Goal: Find specific page/section: Find specific page/section

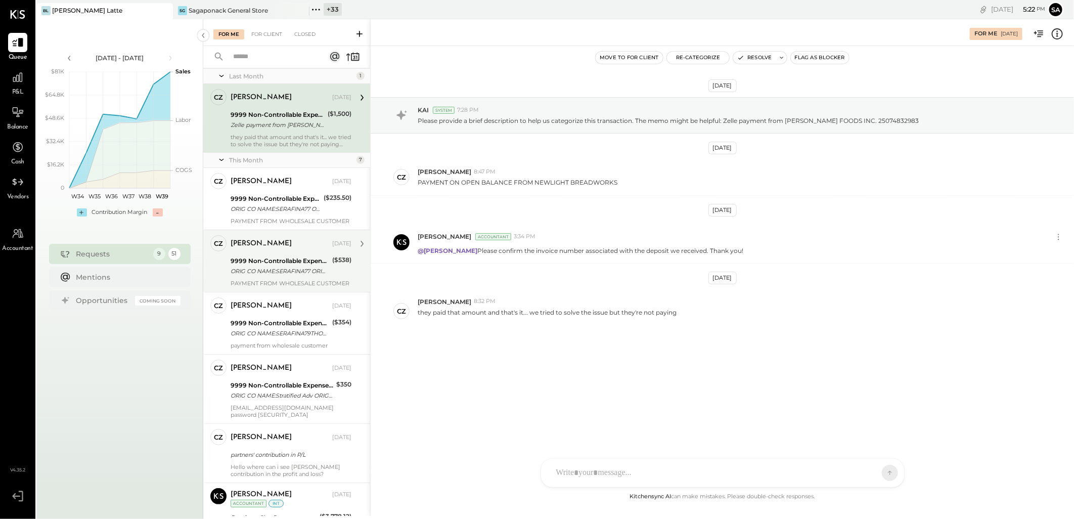
scroll to position [56, 0]
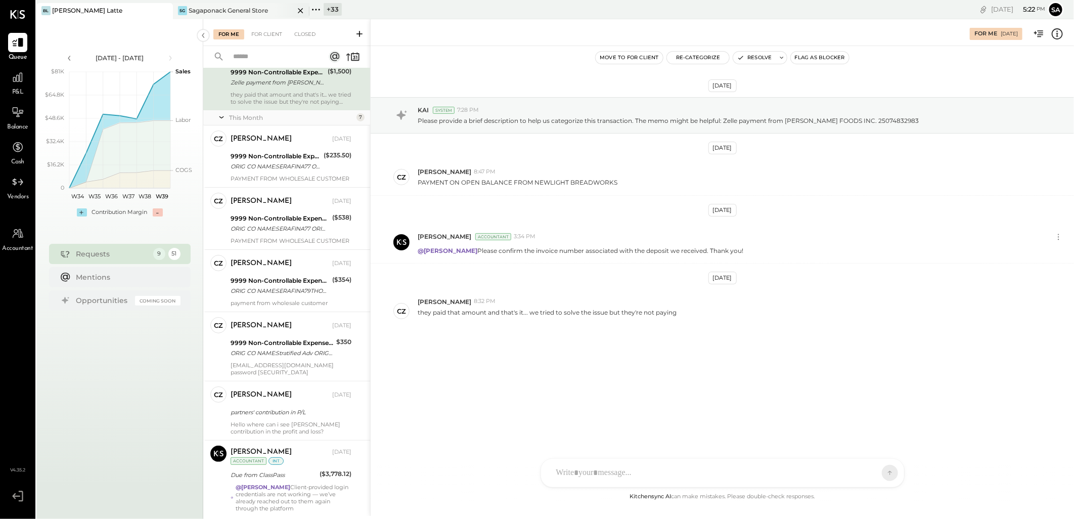
click at [225, 13] on div "Sagaponack General Store" at bounding box center [228, 10] width 79 height 9
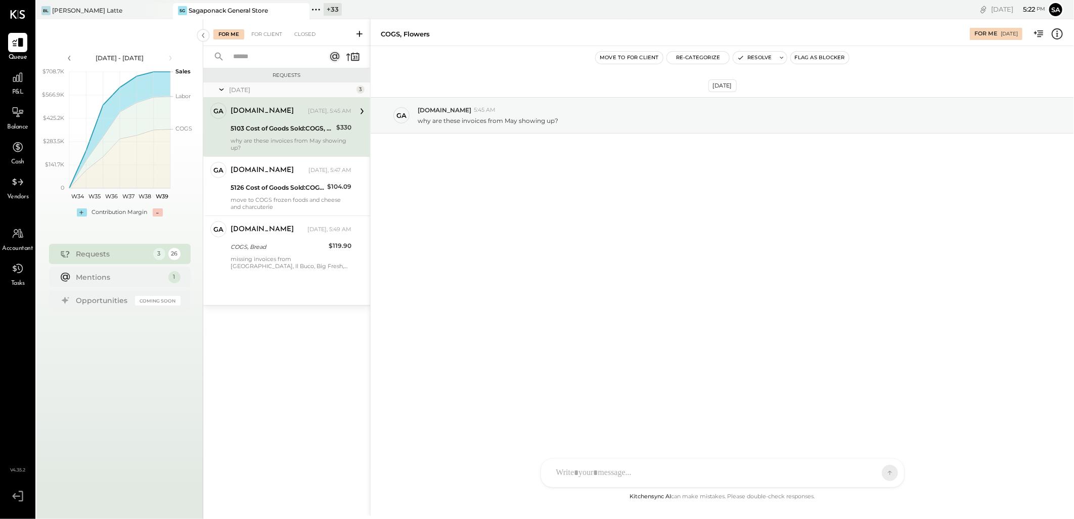
click at [250, 255] on div "missing invoices from [GEOGRAPHIC_DATA], Il Buco, Big Fresh, and Braided" at bounding box center [291, 262] width 121 height 14
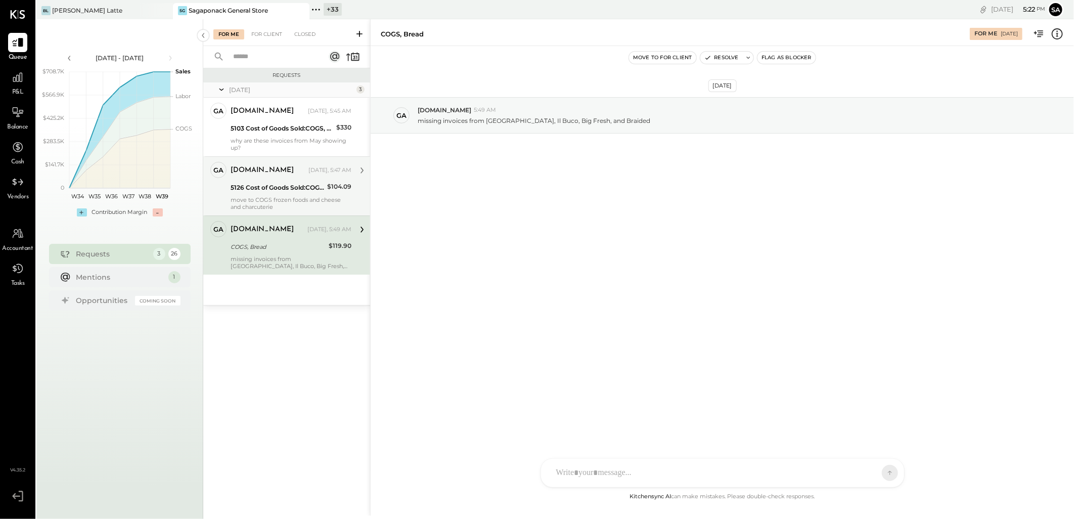
click at [276, 204] on div "move to COGS frozen foods and cheese and charcuterie" at bounding box center [291, 203] width 121 height 14
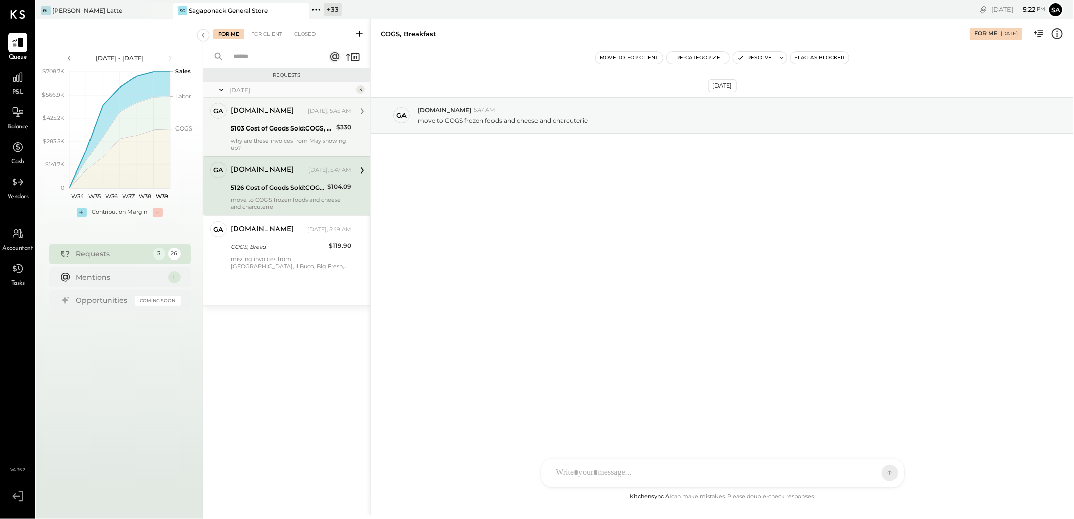
click at [258, 137] on div "why are these invoices from May showing up?" at bounding box center [291, 144] width 121 height 14
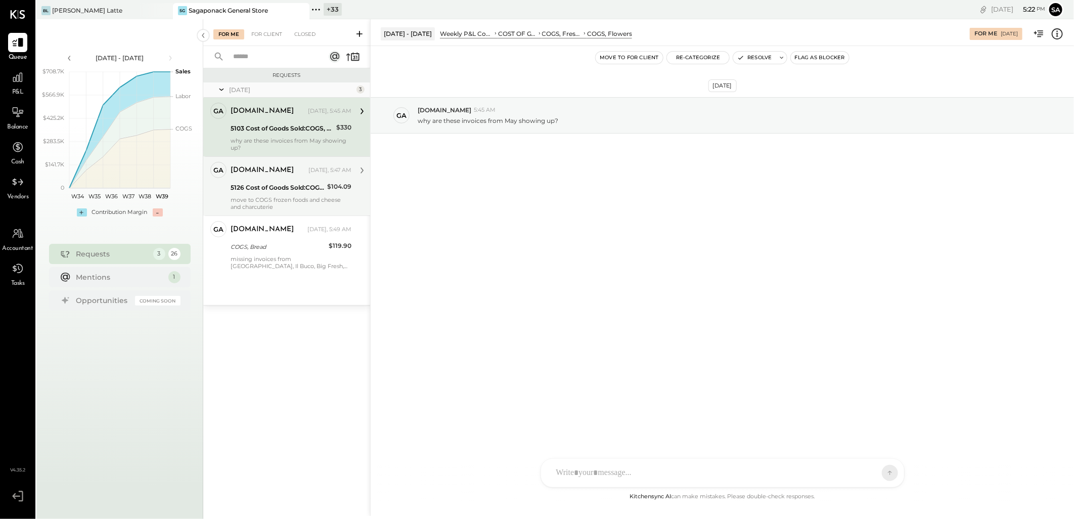
click at [239, 174] on div "[DOMAIN_NAME]" at bounding box center [262, 170] width 63 height 10
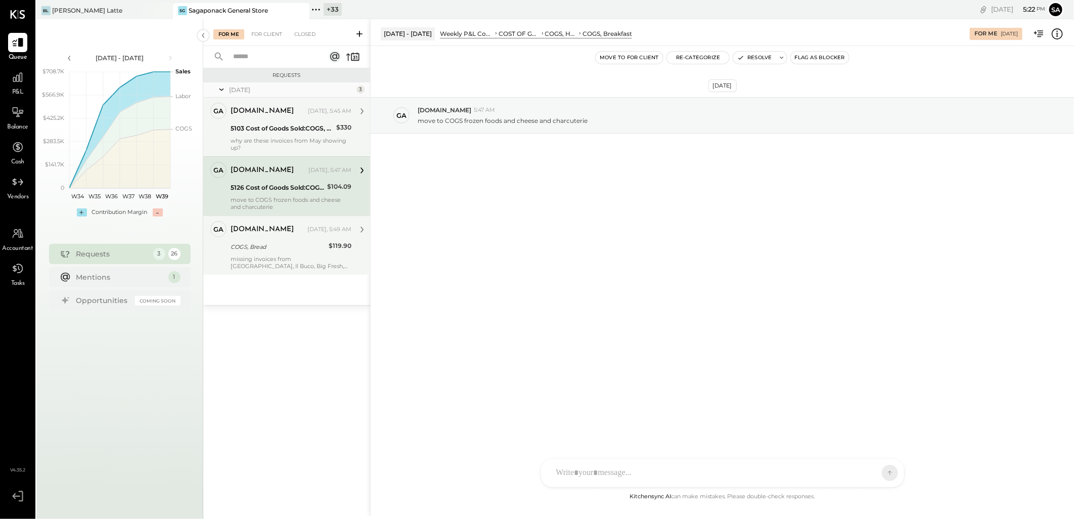
click at [251, 238] on div "[DOMAIN_NAME] [DATE], 5:49 AM" at bounding box center [291, 229] width 121 height 17
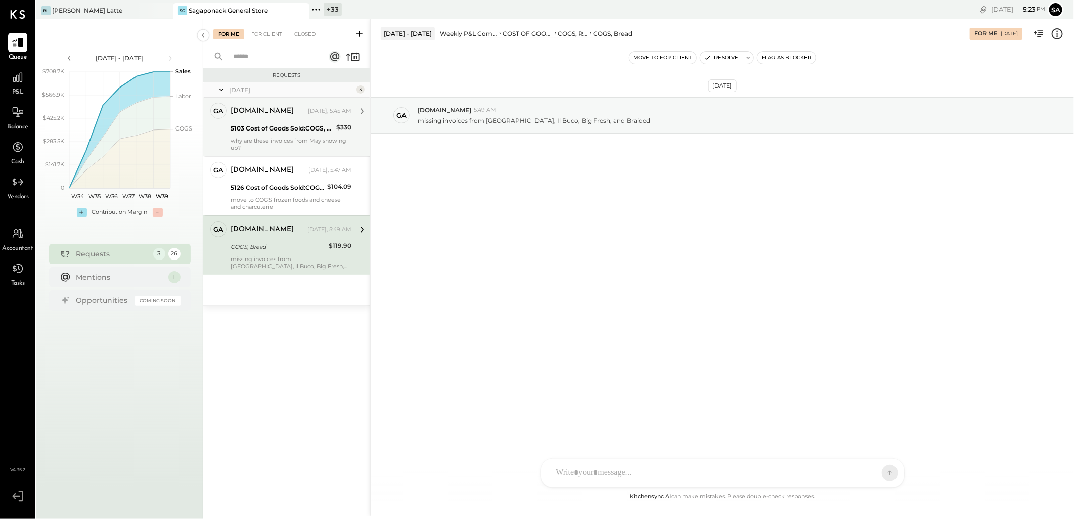
click at [269, 253] on div "[DOMAIN_NAME] [DATE], 5:49 AM COGS, Bread $119.90 missing invoices from [GEOGRA…" at bounding box center [291, 245] width 121 height 49
click at [292, 281] on div "[DATE] 3 ga [DOMAIN_NAME] Owner [DOMAIN_NAME] [DATE], 5:45 AM 5103 Cost of Good…" at bounding box center [286, 193] width 167 height 222
click at [290, 266] on div "missing invoices from [GEOGRAPHIC_DATA], Il Buco, Big Fresh, and Braided" at bounding box center [291, 262] width 121 height 14
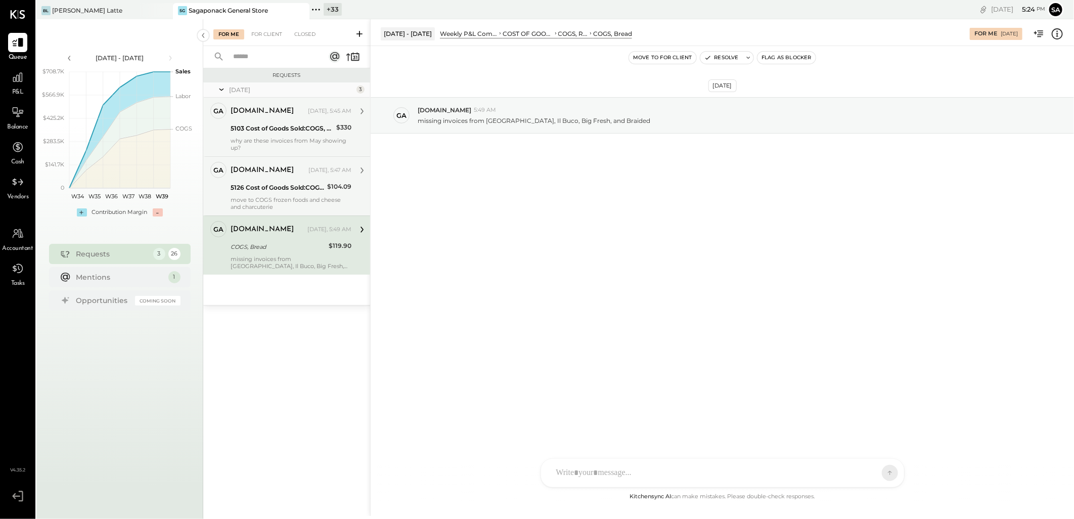
click at [266, 188] on div "5126 Cost of Goods Sold:COGS, House Made Food:COGS, Breakfast" at bounding box center [278, 188] width 94 height 10
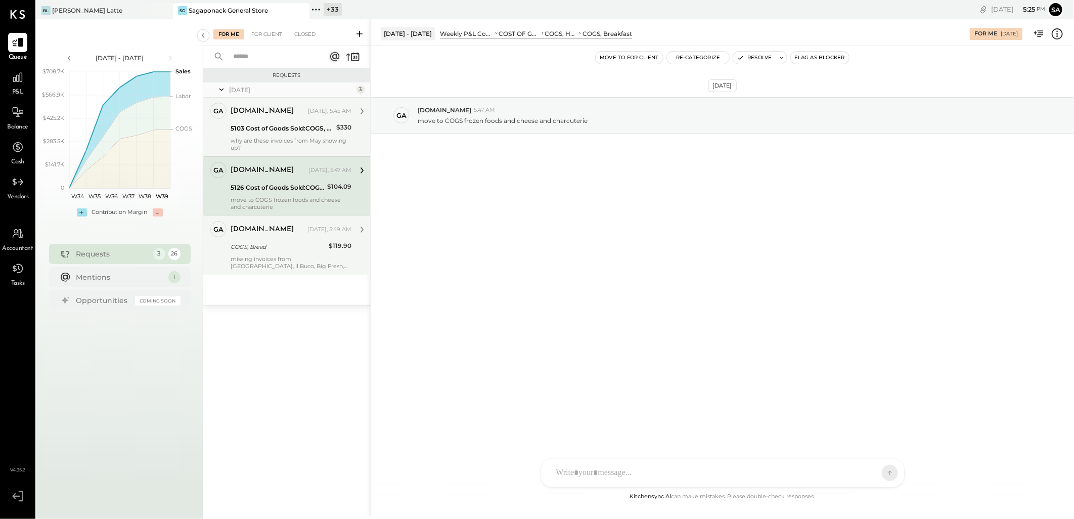
click at [307, 198] on div "move to COGS frozen foods and cheese and charcuterie" at bounding box center [291, 203] width 121 height 14
click at [292, 139] on div "why are these invoices from May showing up?" at bounding box center [291, 144] width 121 height 14
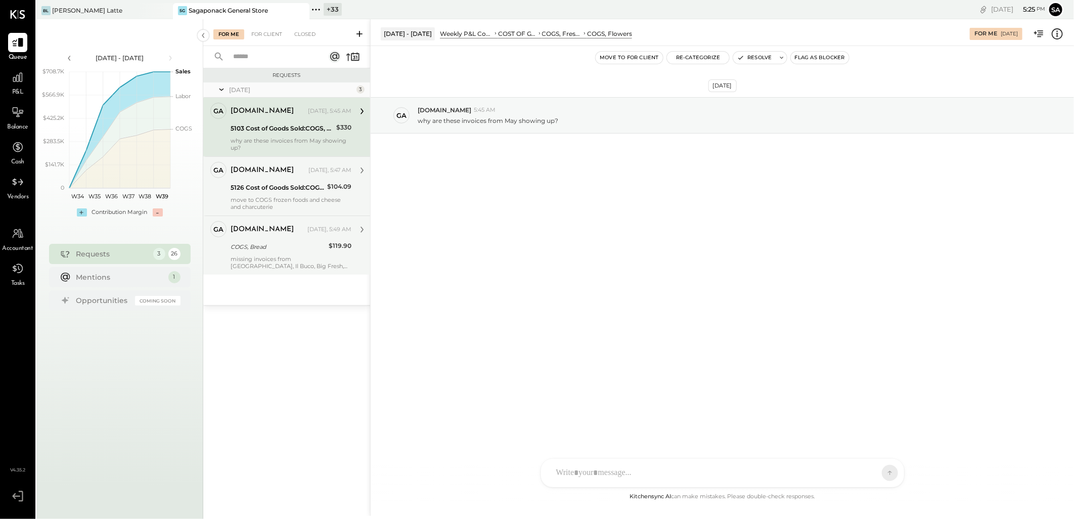
click at [1058, 34] on icon at bounding box center [1058, 33] width 2 height 6
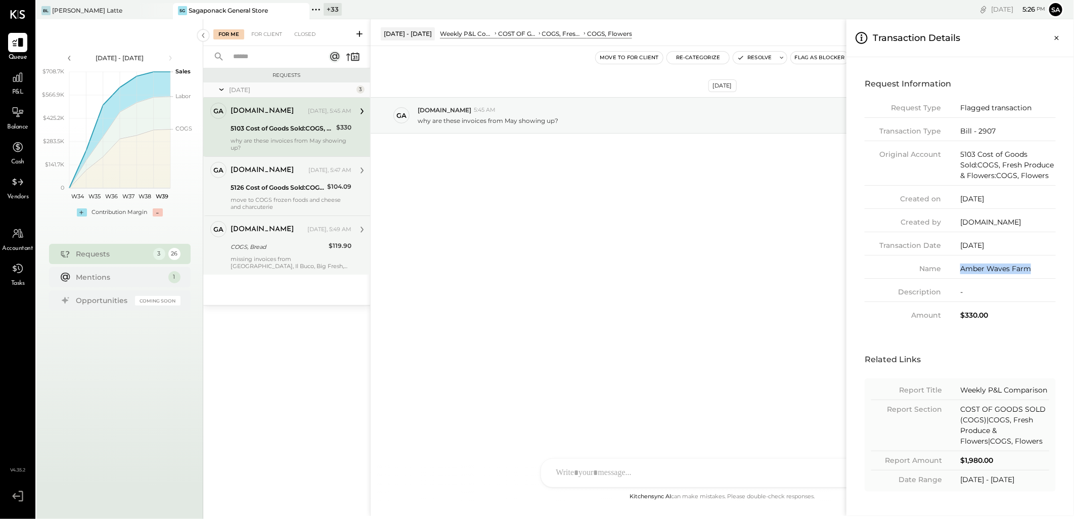
drag, startPoint x: 1035, startPoint y: 270, endPoint x: 958, endPoint y: 269, distance: 76.9
click at [958, 269] on div "Name Amber Waves Farm" at bounding box center [960, 270] width 191 height 15
copy div "Amber Waves Farm"
click at [274, 183] on div "For Me For Client Closed Requests [DATE] 3 ga [DOMAIN_NAME] Owner [DOMAIN_NAME]…" at bounding box center [638, 267] width 871 height 497
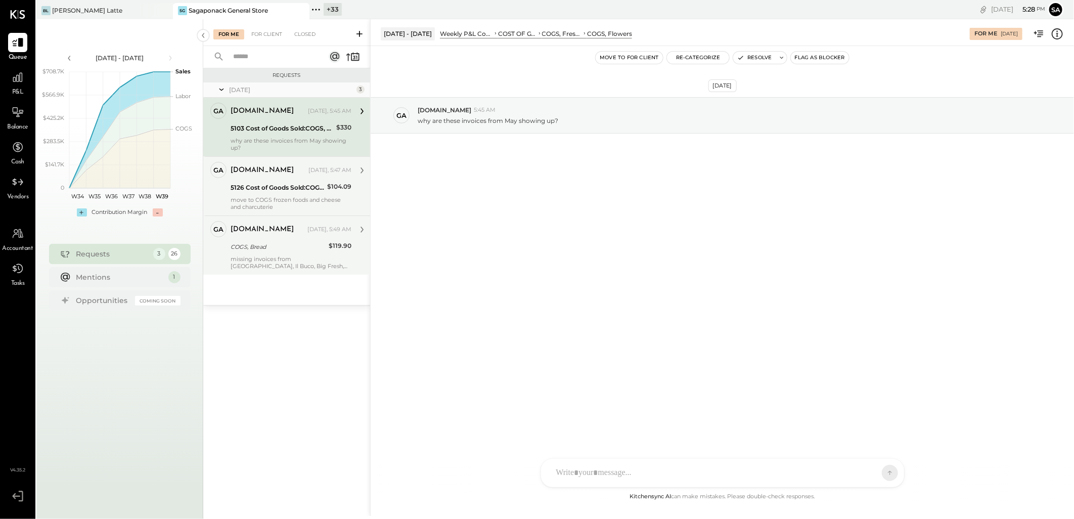
click at [296, 195] on div "[DOMAIN_NAME] [DATE], 5:47 AM 5126 Cost of Goods Sold:COGS, House Made Food:COG…" at bounding box center [291, 186] width 121 height 49
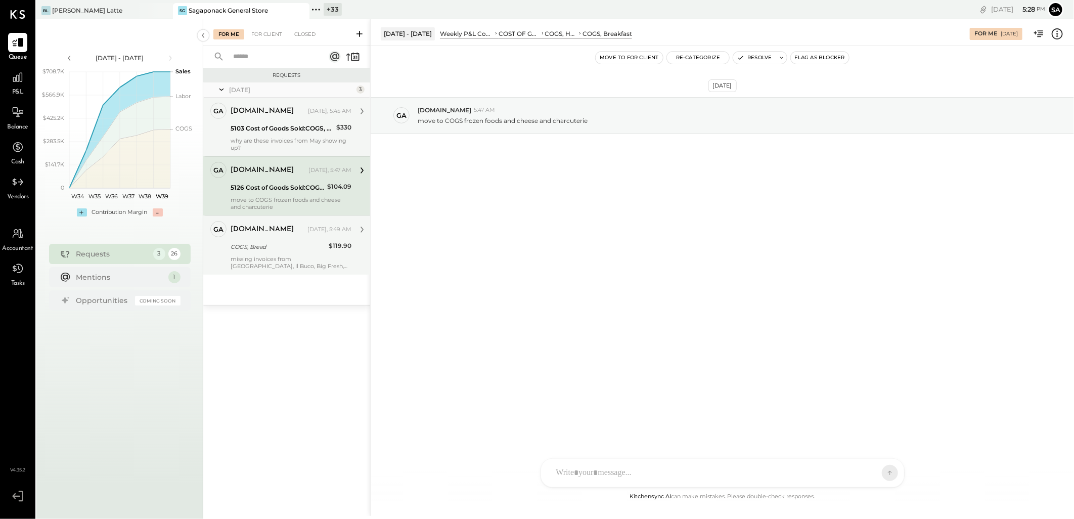
click at [289, 253] on div "COGS, Bread" at bounding box center [278, 247] width 95 height 12
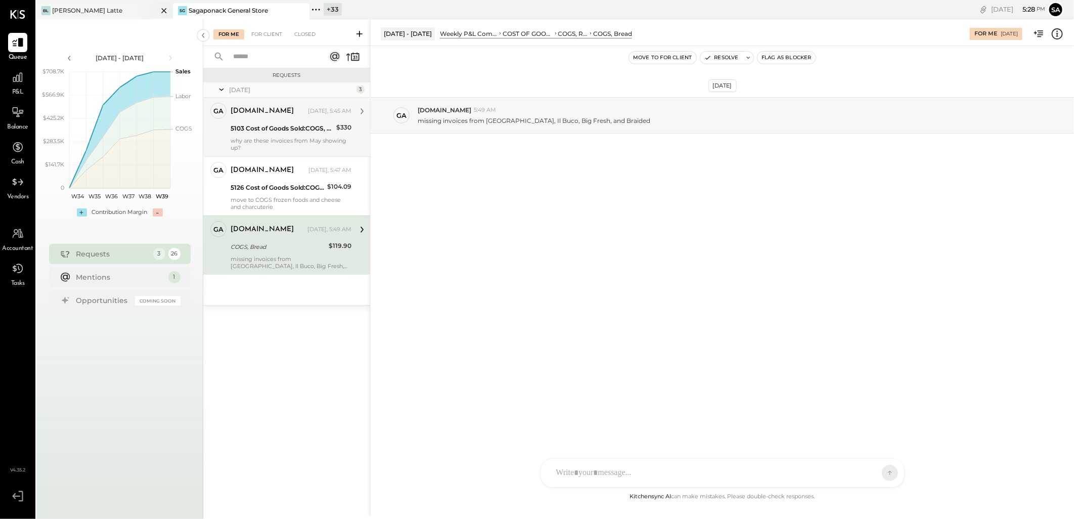
click at [102, 9] on div "[PERSON_NAME] Latte" at bounding box center [96, 10] width 121 height 9
